Goal: Find specific page/section: Find specific page/section

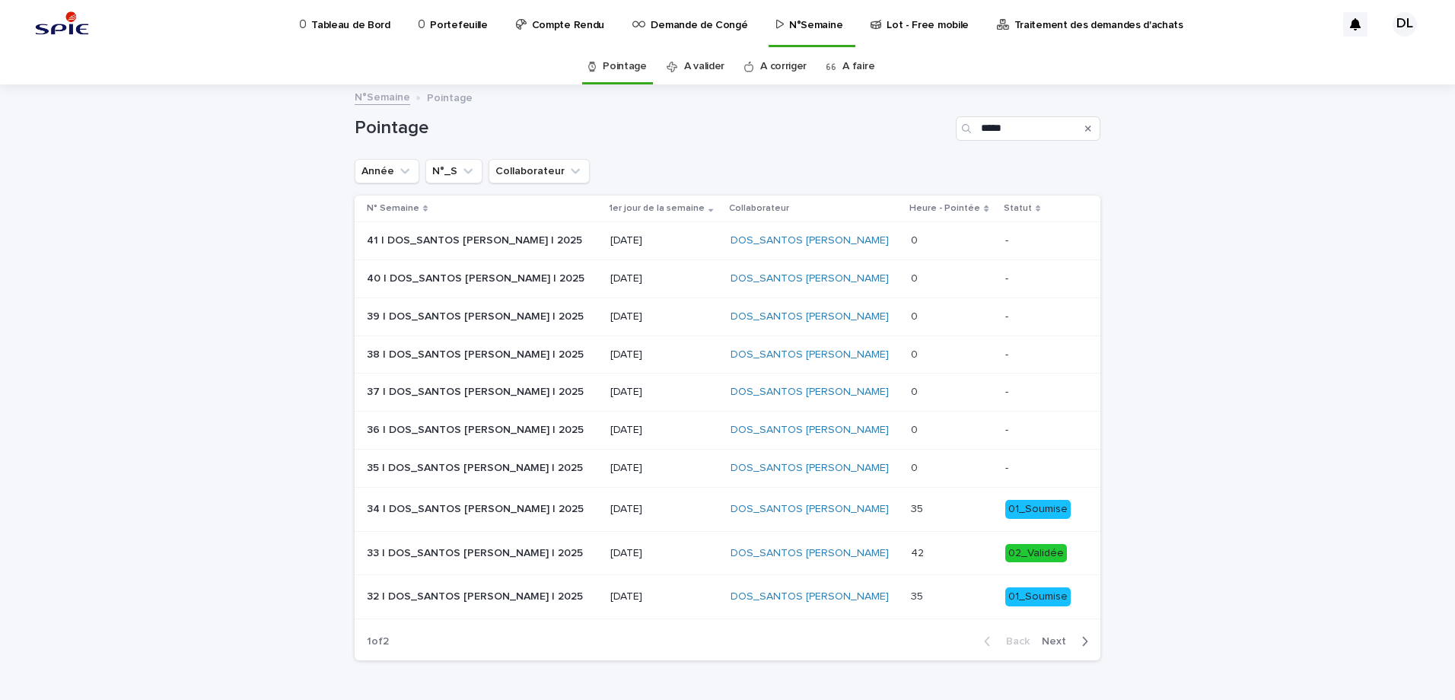
click at [916, 514] on p at bounding box center [951, 509] width 81 height 13
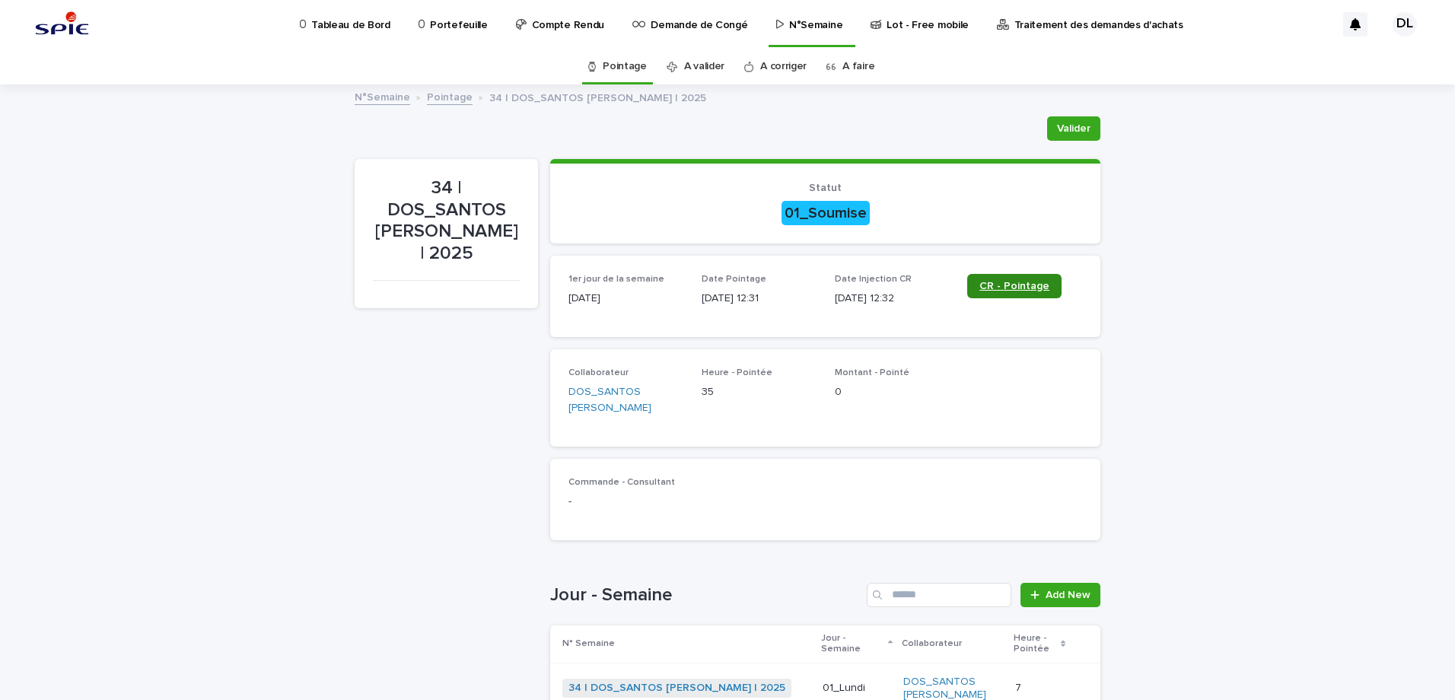
click at [991, 288] on span "CR - Pointage" at bounding box center [1015, 286] width 70 height 11
click at [1004, 291] on span "CR - Pointage" at bounding box center [1015, 286] width 70 height 11
click at [371, 22] on p "Tableau de Bord" at bounding box center [350, 16] width 78 height 32
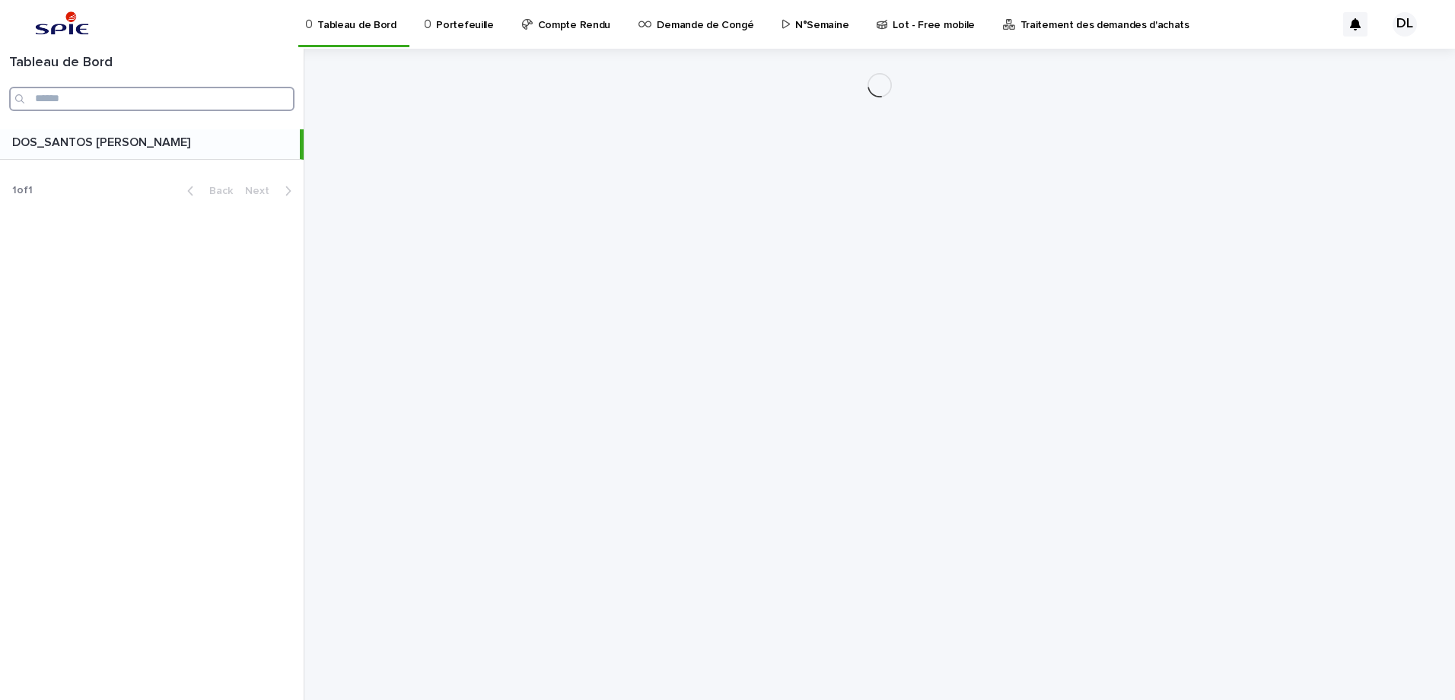
click at [162, 91] on input "Search" at bounding box center [151, 99] width 285 height 24
type input "*"
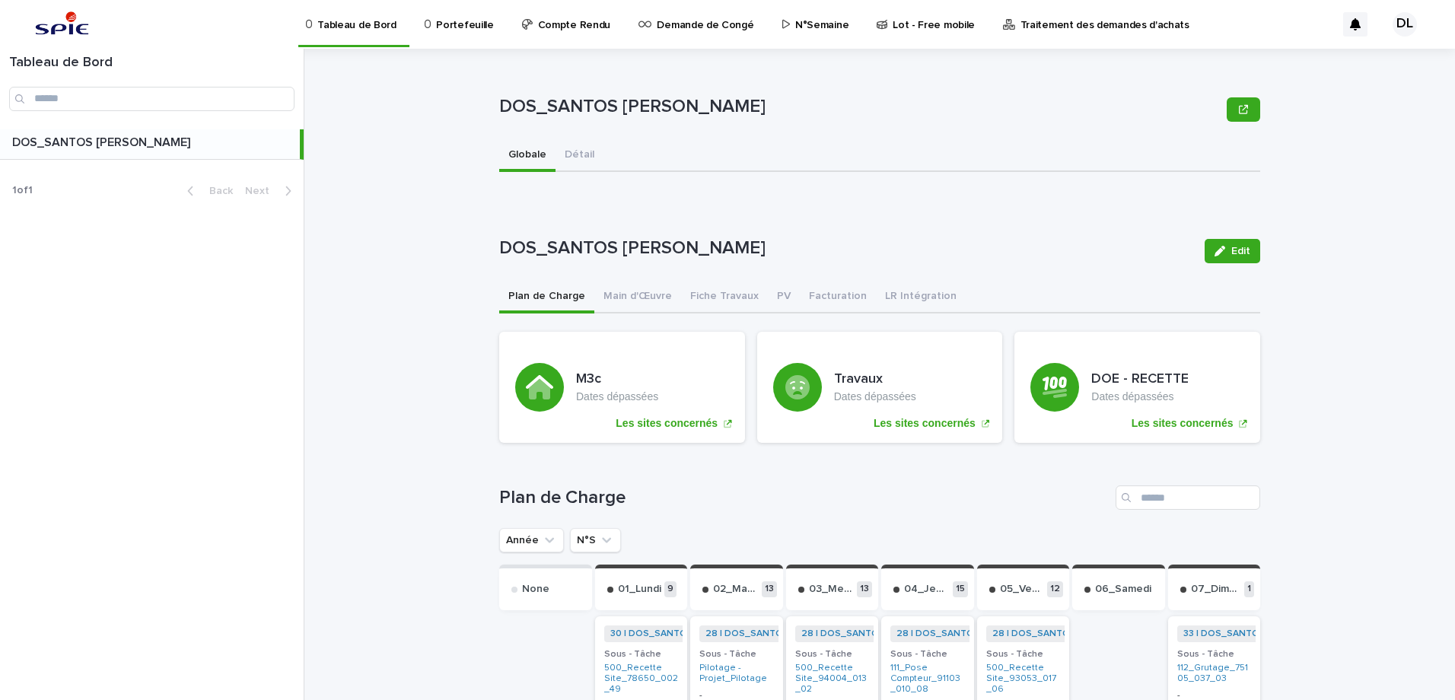
click at [494, 21] on div "Portefeuille" at bounding box center [462, 23] width 90 height 47
click at [464, 27] on p "Portefeuille" at bounding box center [464, 16] width 57 height 32
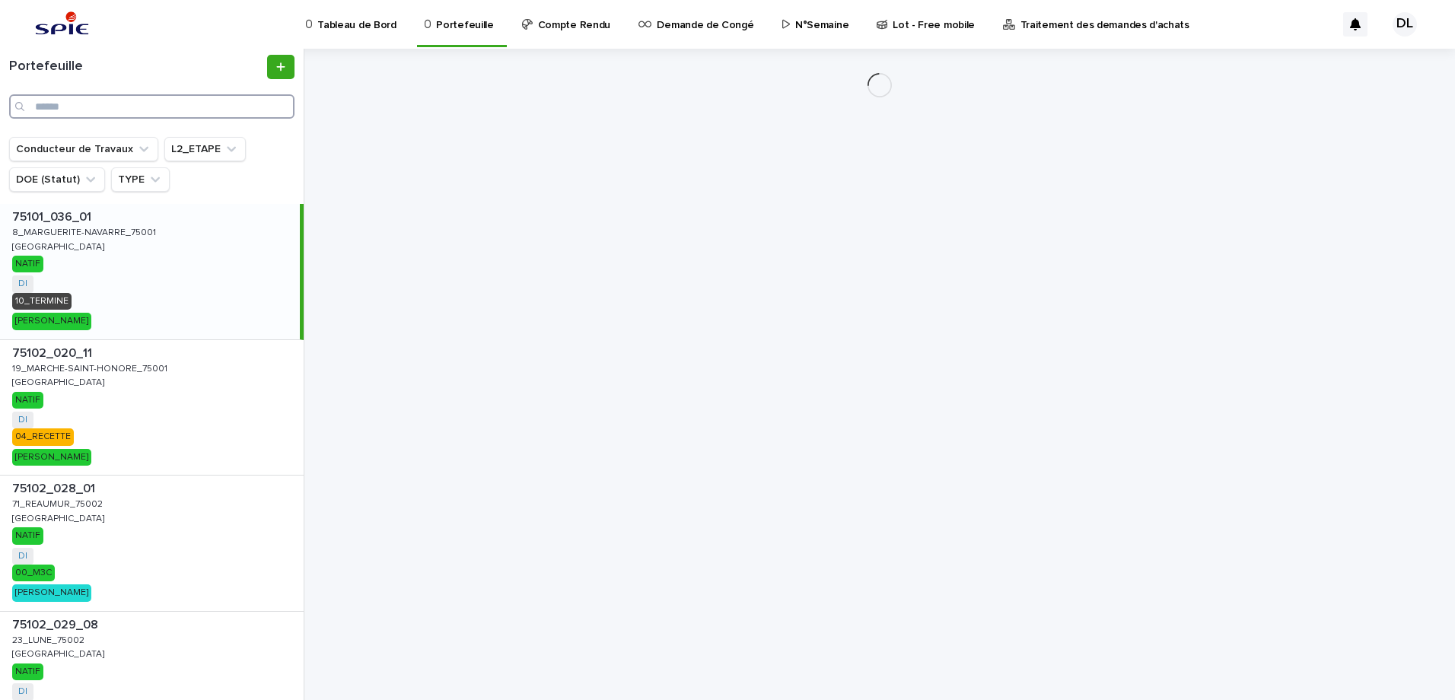
click at [93, 105] on input "Search" at bounding box center [151, 106] width 285 height 24
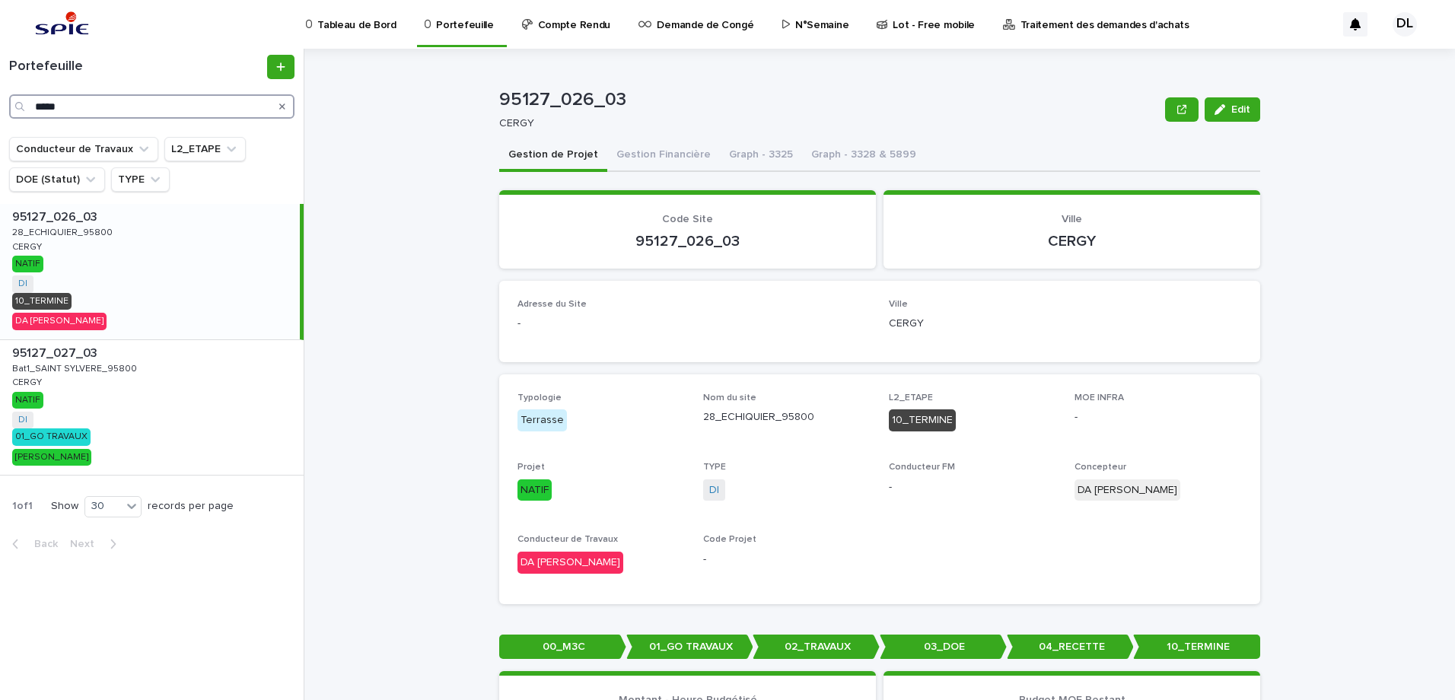
type input "*****"
